Goal: Task Accomplishment & Management: Complete application form

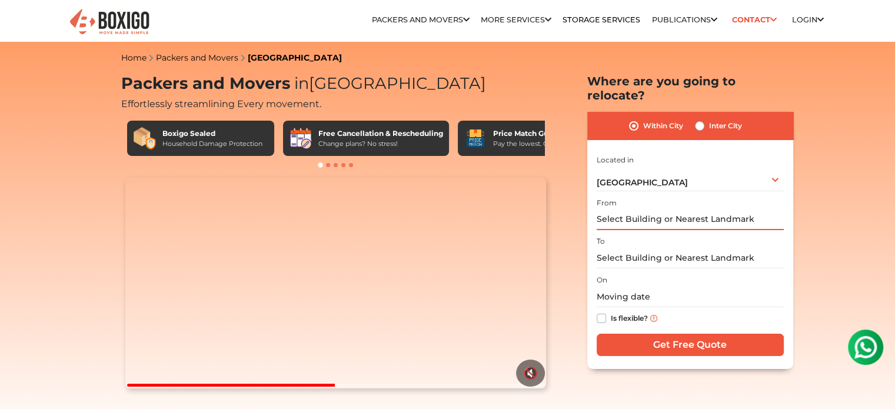
click at [617, 209] on input "text" at bounding box center [690, 219] width 187 height 21
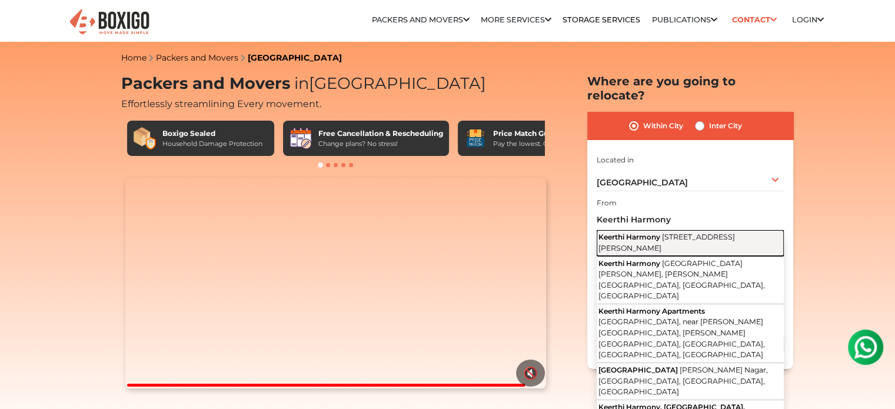
click at [718, 232] on span "[STREET_ADDRESS][PERSON_NAME]" at bounding box center [666, 242] width 136 height 20
type input "Keerthi Harmony, [STREET_ADDRESS][PERSON_NAME]"
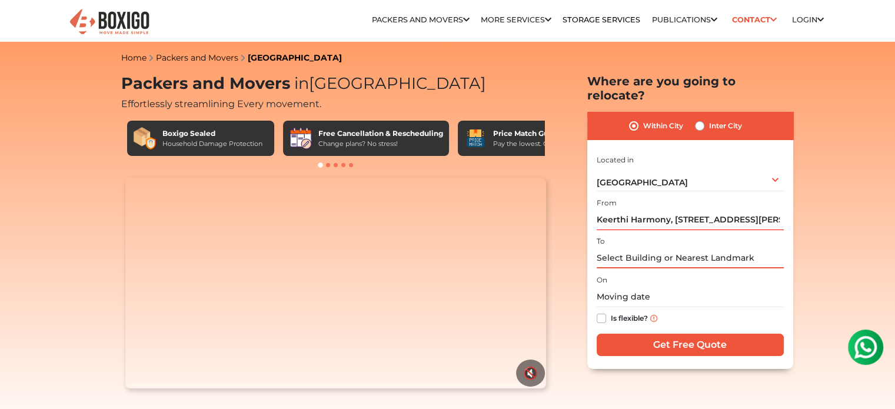
click at [668, 248] on input "text" at bounding box center [690, 258] width 187 height 21
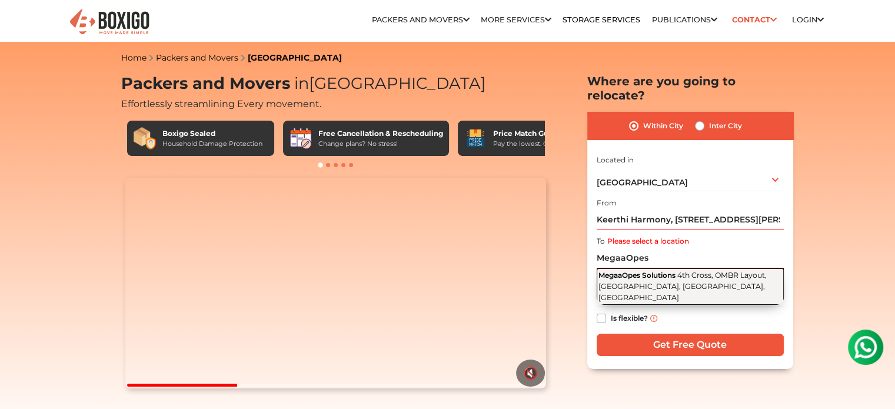
click at [654, 268] on button "MegaaOpes Solutions [STREET_ADDRESS]" at bounding box center [690, 286] width 187 height 36
type input "MegaaOpes Solutions, 4th Cross, OMBR Layout, [GEOGRAPHIC_DATA], [GEOGRAPHIC_DAT…"
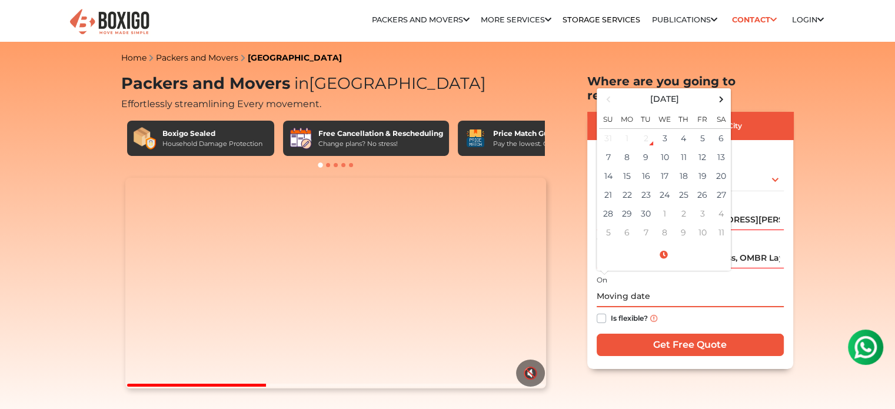
click at [644, 289] on input "text" at bounding box center [690, 297] width 187 height 21
click at [610, 148] on td "7" at bounding box center [608, 157] width 19 height 19
click at [653, 287] on input "[DATE] 12:00 AM" at bounding box center [690, 297] width 187 height 21
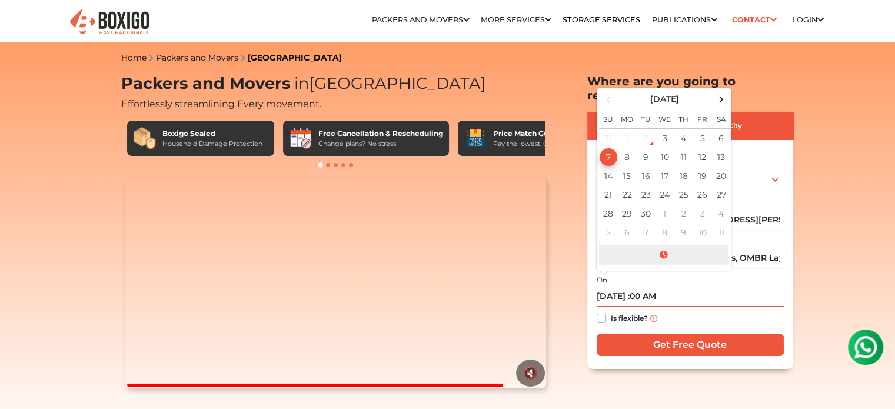
click at [658, 245] on span at bounding box center [663, 255] width 129 height 21
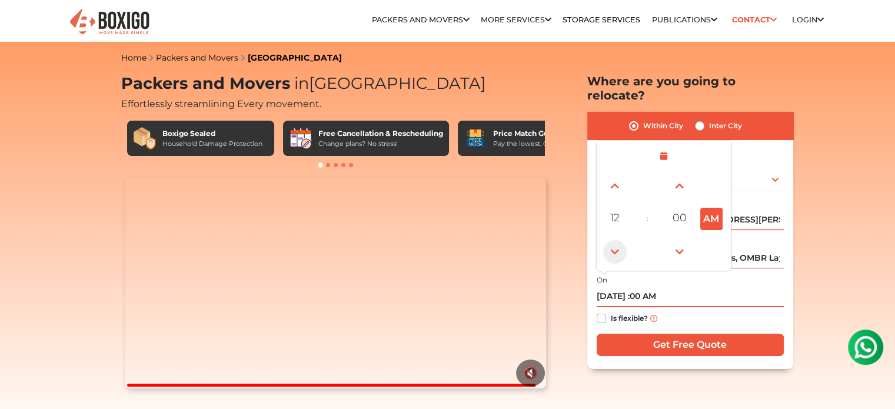
click at [615, 240] on span at bounding box center [615, 252] width 24 height 24
click at [614, 174] on span at bounding box center [615, 186] width 24 height 24
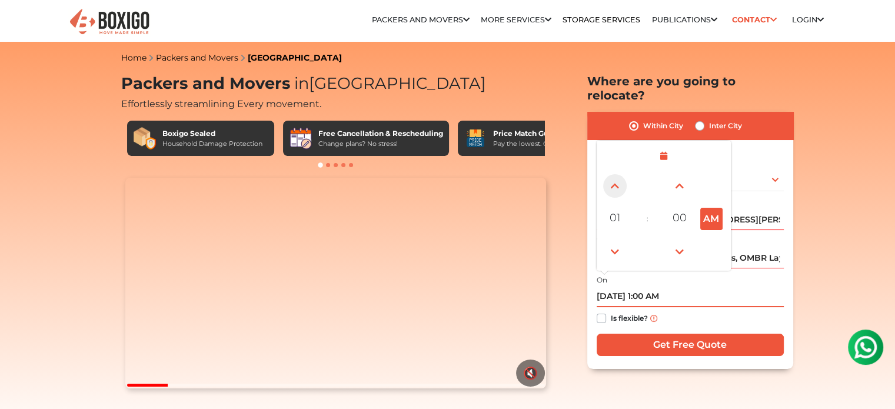
click at [614, 174] on span at bounding box center [615, 186] width 24 height 24
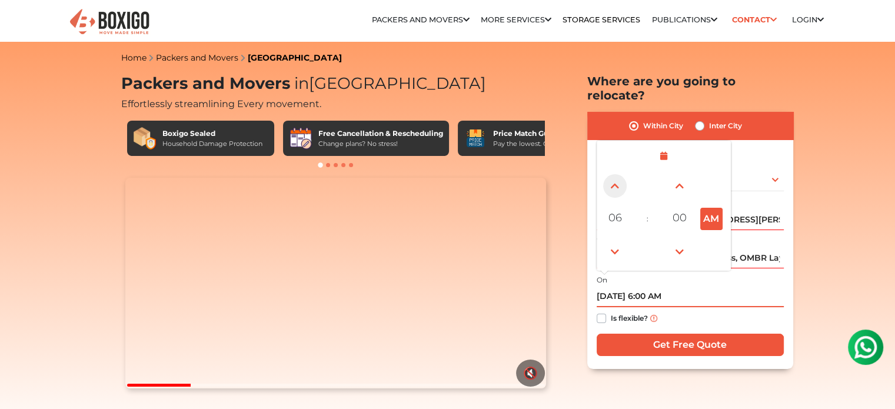
click at [614, 174] on span at bounding box center [615, 186] width 24 height 24
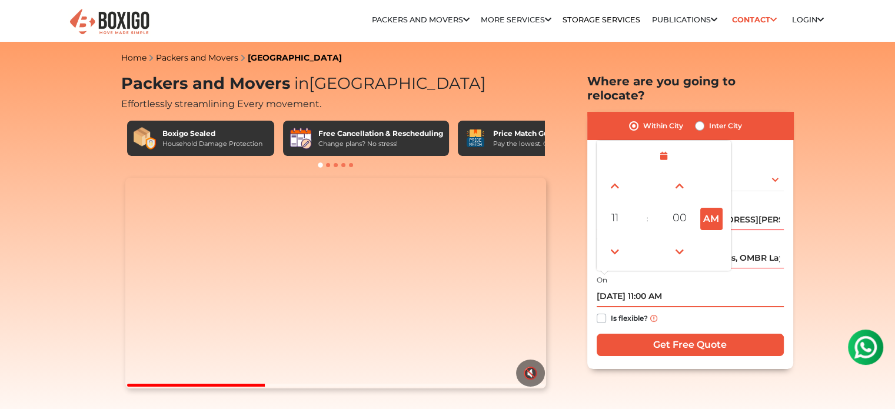
type input "[DATE] 11:00 AM"
click at [700, 309] on div "Is flexible?" at bounding box center [690, 318] width 187 height 23
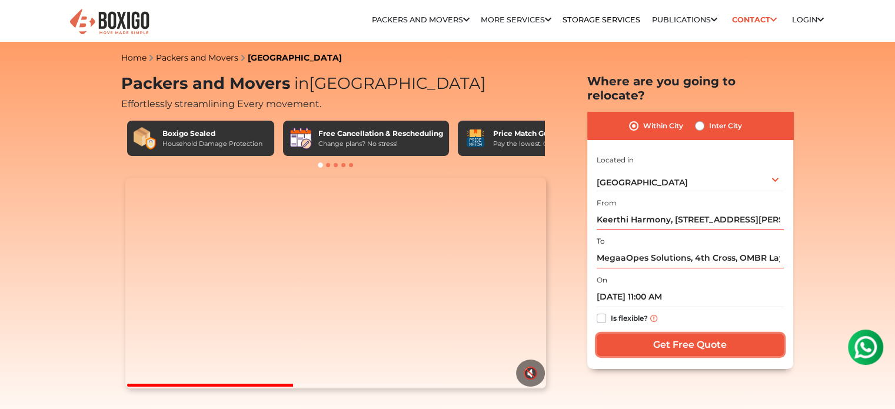
click at [679, 334] on input "Get Free Quote" at bounding box center [690, 345] width 187 height 22
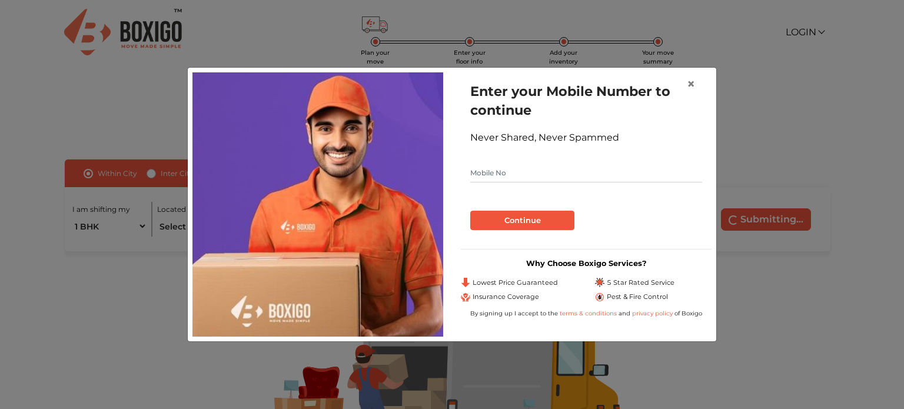
click at [544, 177] on input "text" at bounding box center [586, 173] width 232 height 19
type input "9845409703"
click at [525, 221] on button "Continue" at bounding box center [522, 221] width 104 height 20
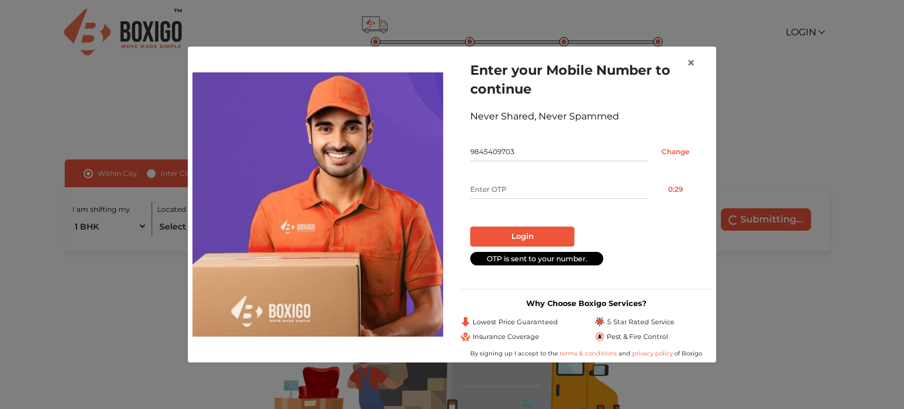
click at [537, 196] on input "text" at bounding box center [559, 189] width 178 height 19
click at [495, 178] on form "Enter your Mobile Number to continue Never Shared, Never Spammed 9845409703 Cha…" at bounding box center [586, 163] width 232 height 204
click at [487, 187] on input "text" at bounding box center [559, 189] width 178 height 19
type input "4240"
click at [542, 237] on button "Login" at bounding box center [522, 237] width 104 height 20
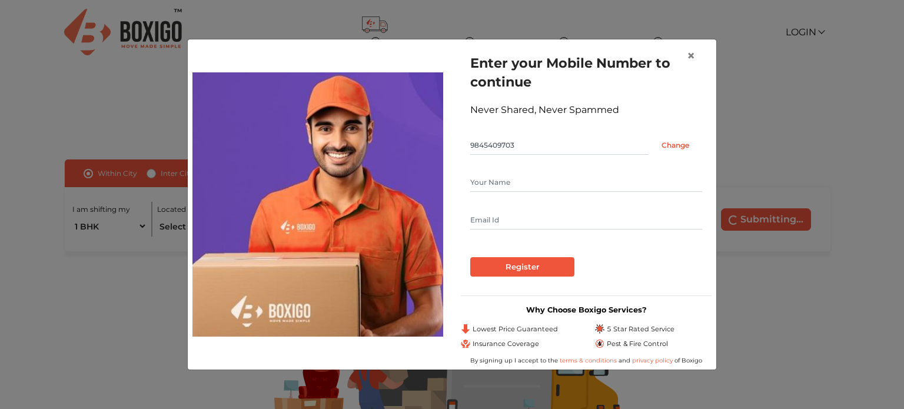
click at [512, 189] on input "text" at bounding box center [586, 182] width 232 height 19
type input "Derrick Fernandaz"
type input "derrickfernandaz1990@gmail.com"
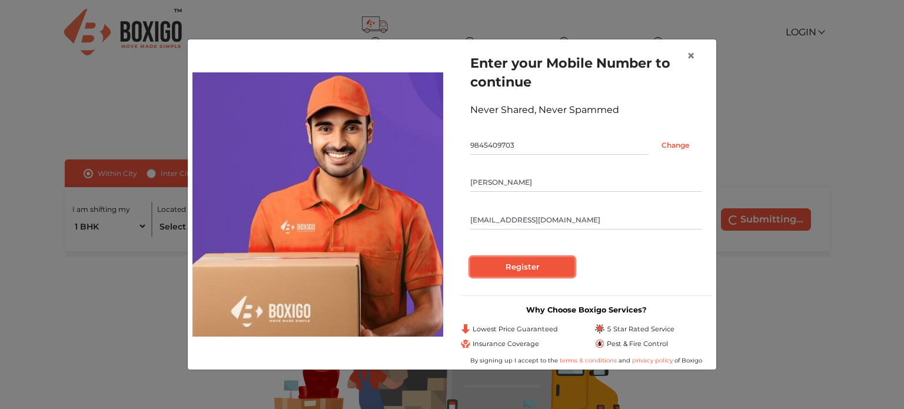
click at [524, 263] on input "Register" at bounding box center [522, 267] width 104 height 20
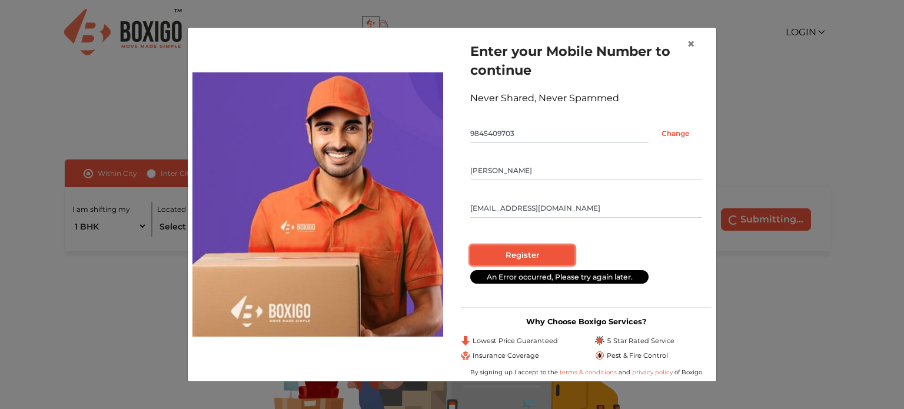
click at [527, 247] on input "Register" at bounding box center [522, 255] width 104 height 20
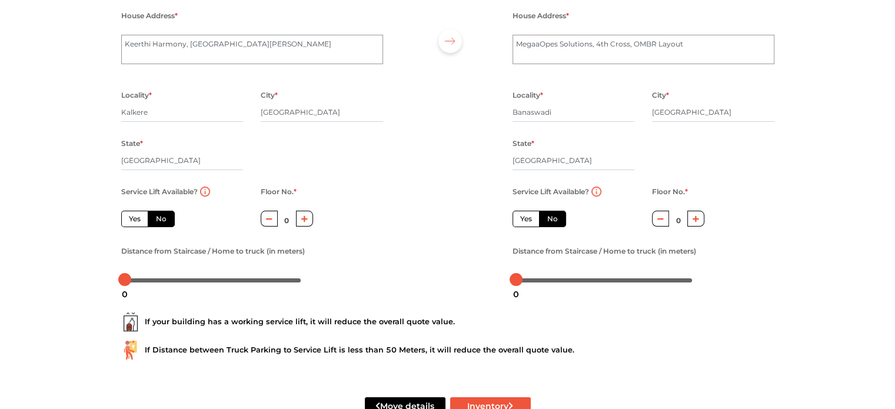
scroll to position [118, 0]
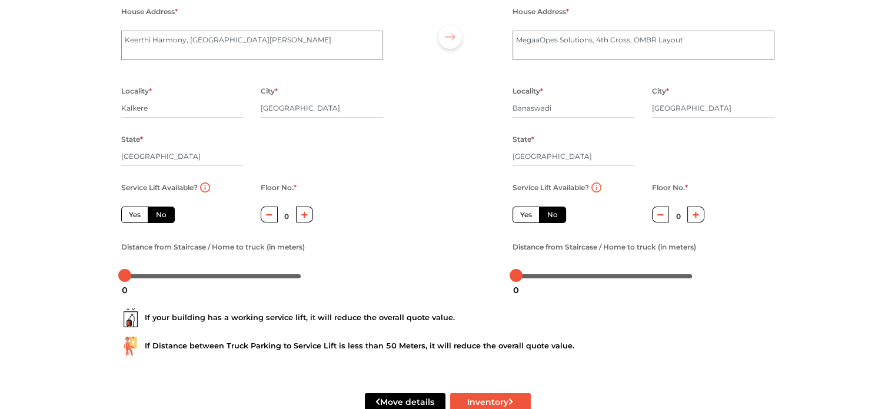
click at [699, 218] on button "button" at bounding box center [695, 215] width 17 height 16
type input "3"
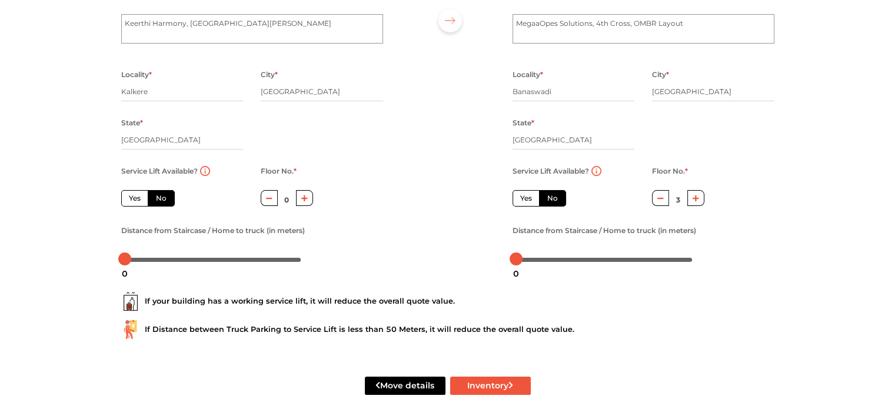
scroll to position [150, 0]
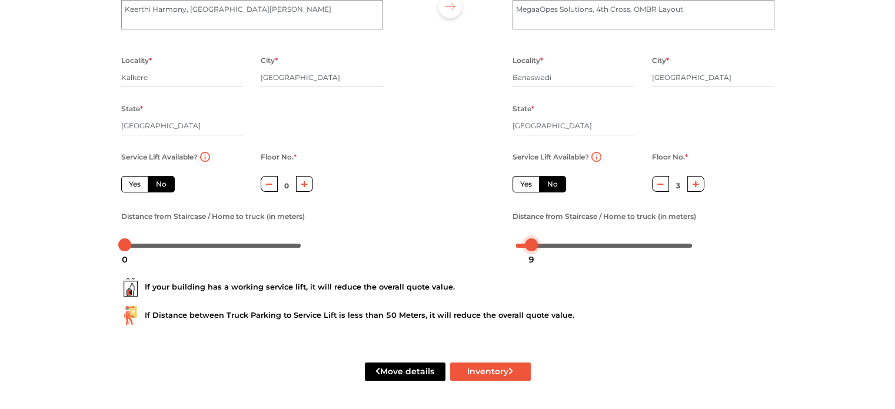
click at [532, 244] on div at bounding box center [604, 244] width 176 height 7
click at [548, 247] on body "Plan your move Enter your floor info Add your inventory Your move summary My Mo…" at bounding box center [447, 56] width 895 height 409
drag, startPoint x: 547, startPoint y: 247, endPoint x: 532, endPoint y: 247, distance: 15.3
click at [532, 247] on div at bounding box center [533, 244] width 13 height 13
click at [523, 186] on label "Yes" at bounding box center [525, 184] width 27 height 16
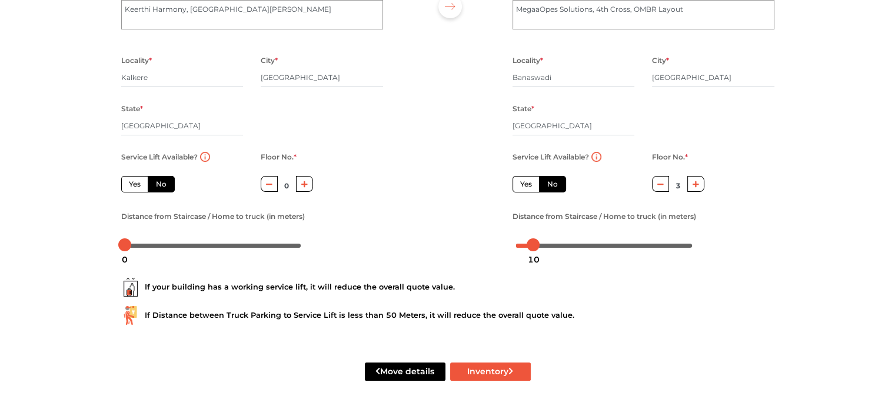
click at [523, 186] on input "Yes" at bounding box center [524, 183] width 8 height 8
radio input "true"
radio input "false"
type input "0"
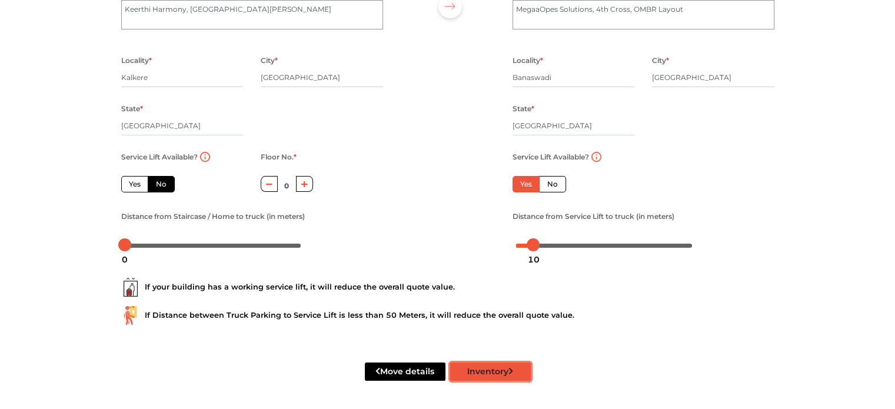
click at [494, 368] on button "Inventory" at bounding box center [490, 371] width 81 height 18
radio input "true"
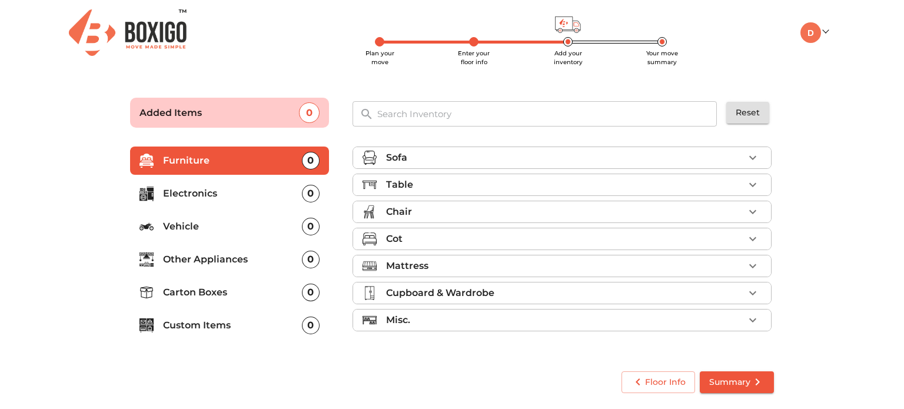
click at [458, 309] on li "Misc." at bounding box center [562, 319] width 418 height 21
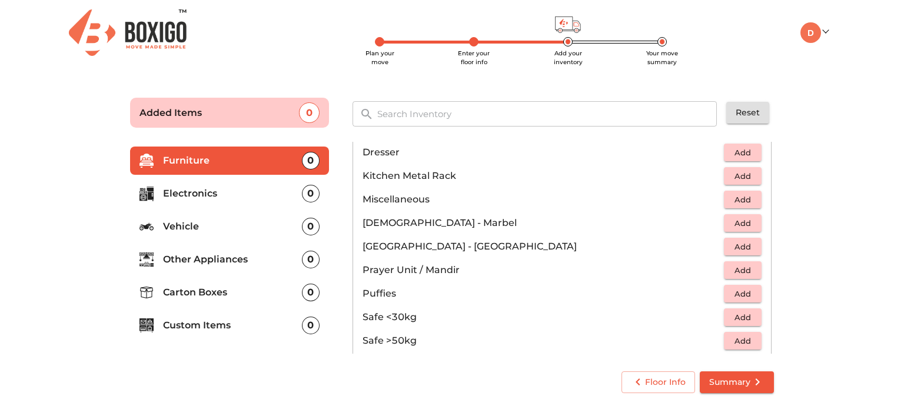
scroll to position [412, 0]
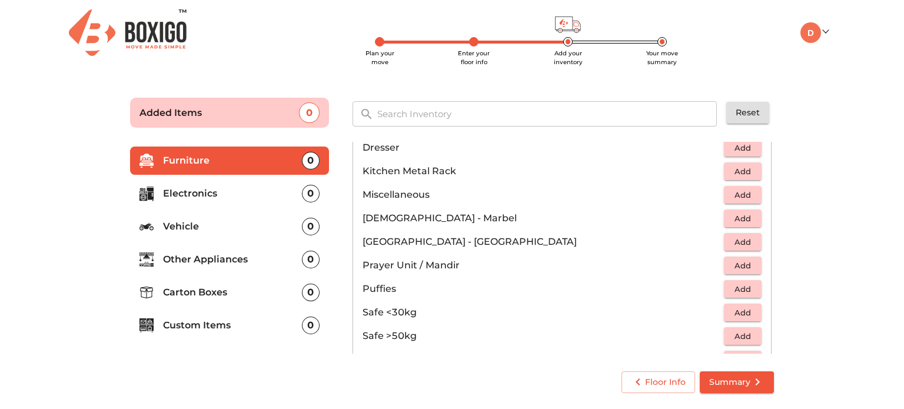
click at [447, 168] on p "Kitchen Metal Rack" at bounding box center [542, 171] width 361 height 14
click at [730, 167] on span "Add" at bounding box center [743, 172] width 26 height 14
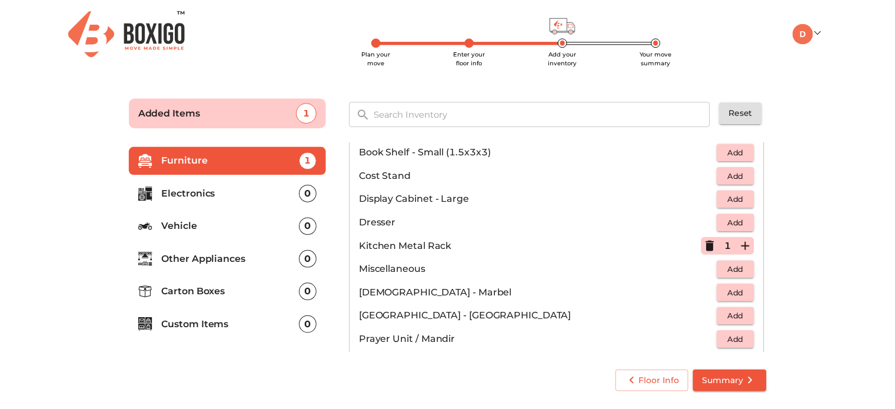
scroll to position [278, 0]
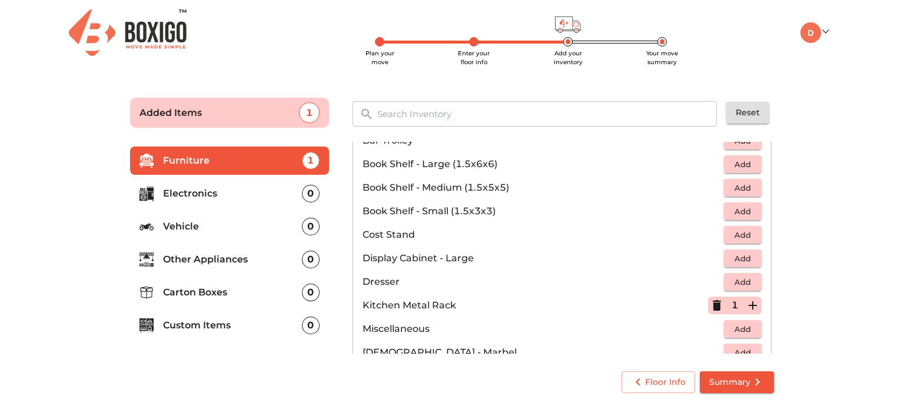
click at [423, 259] on p "Display Cabinet - Large" at bounding box center [542, 258] width 361 height 14
click at [730, 257] on span "Add" at bounding box center [743, 259] width 26 height 14
click at [730, 381] on span "Summary" at bounding box center [736, 382] width 55 height 15
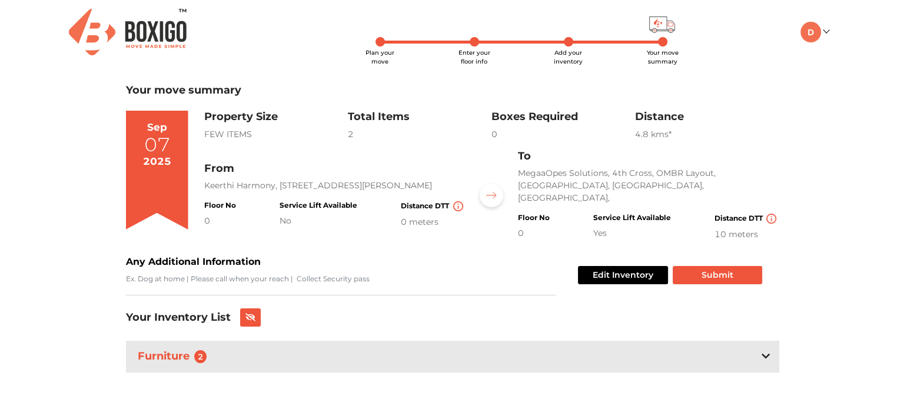
scroll to position [2, 0]
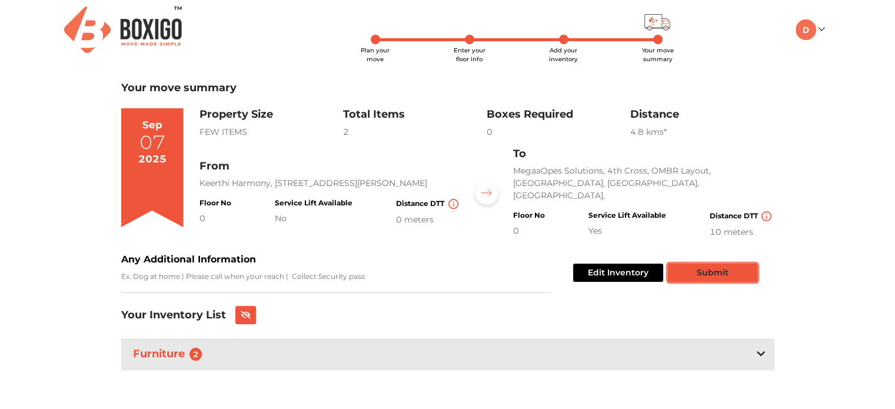
click at [704, 272] on button "Submit" at bounding box center [712, 273] width 89 height 18
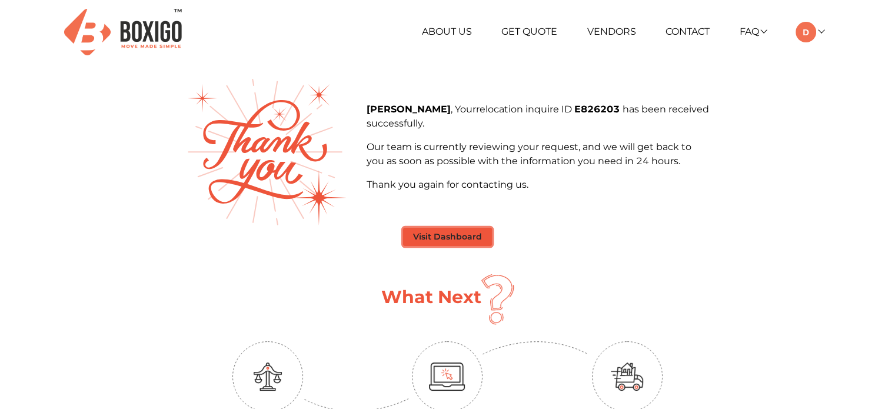
click at [441, 235] on button "Visit Dashboard" at bounding box center [447, 237] width 89 height 18
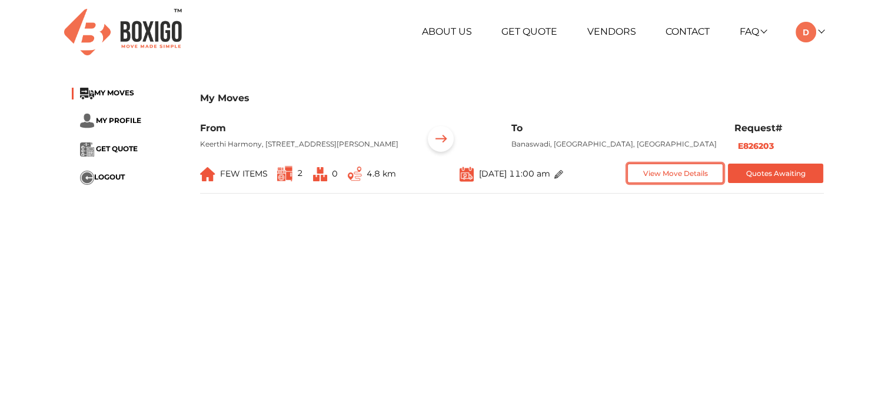
click at [673, 183] on button "View Move Details" at bounding box center [675, 173] width 96 height 19
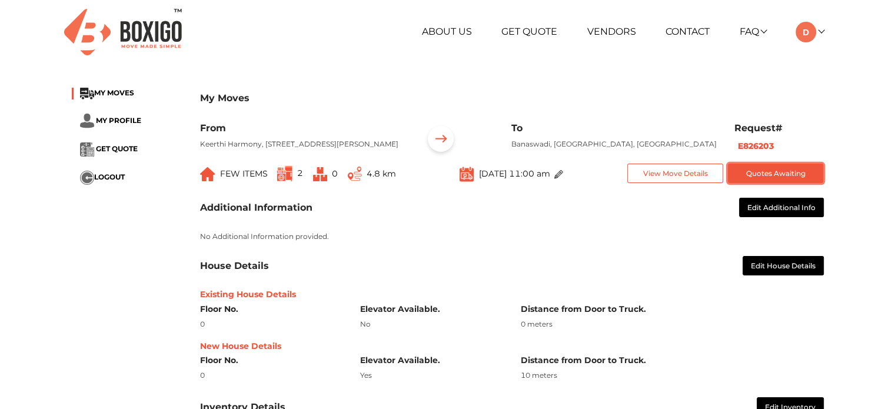
click at [800, 182] on button "Quotes Awaiting" at bounding box center [776, 173] width 96 height 19
